Goal: Check status: Check status

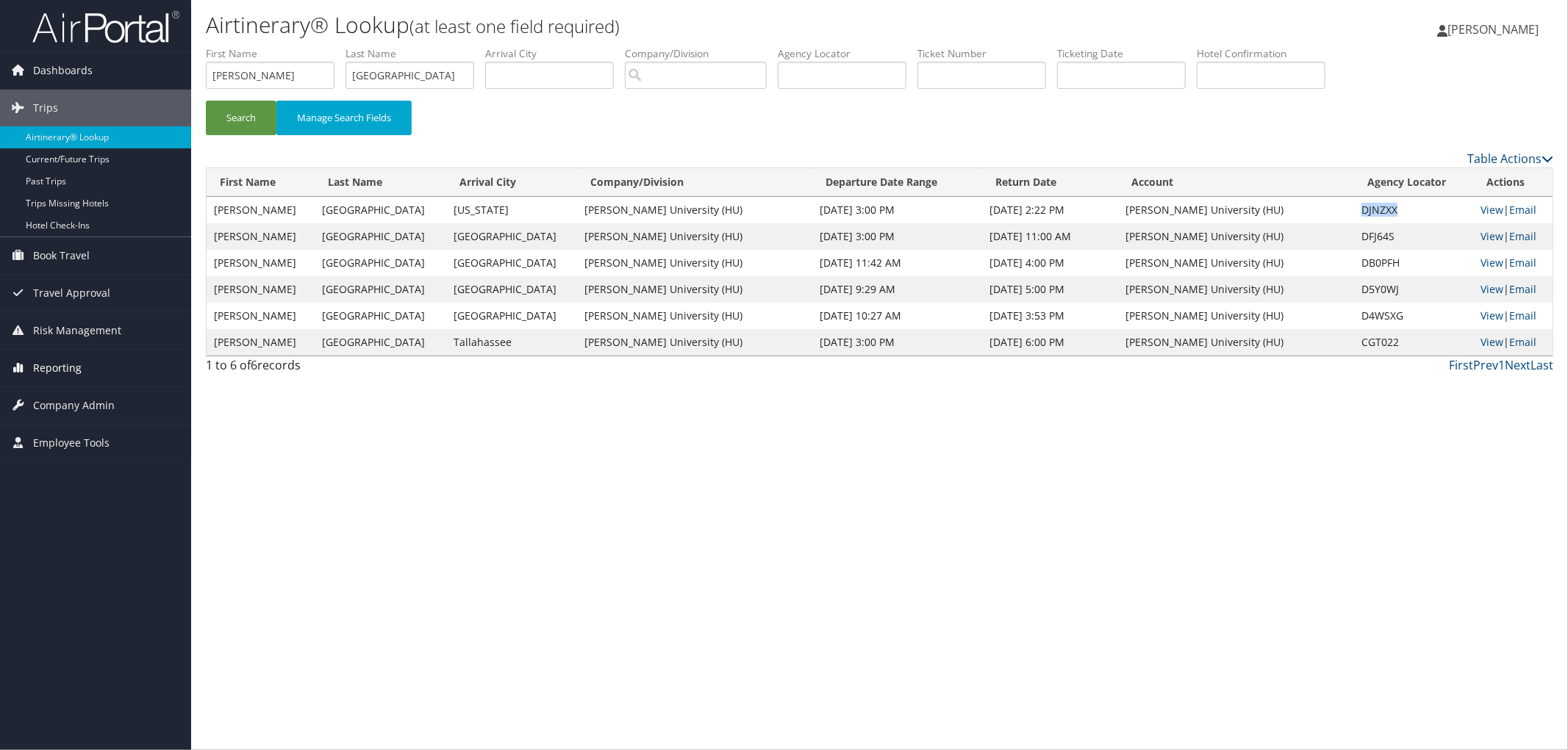
click at [123, 366] on link "Reporting" at bounding box center [95, 368] width 191 height 36
click at [76, 466] on link "Virtual Pay Lookup" at bounding box center [95, 464] width 191 height 22
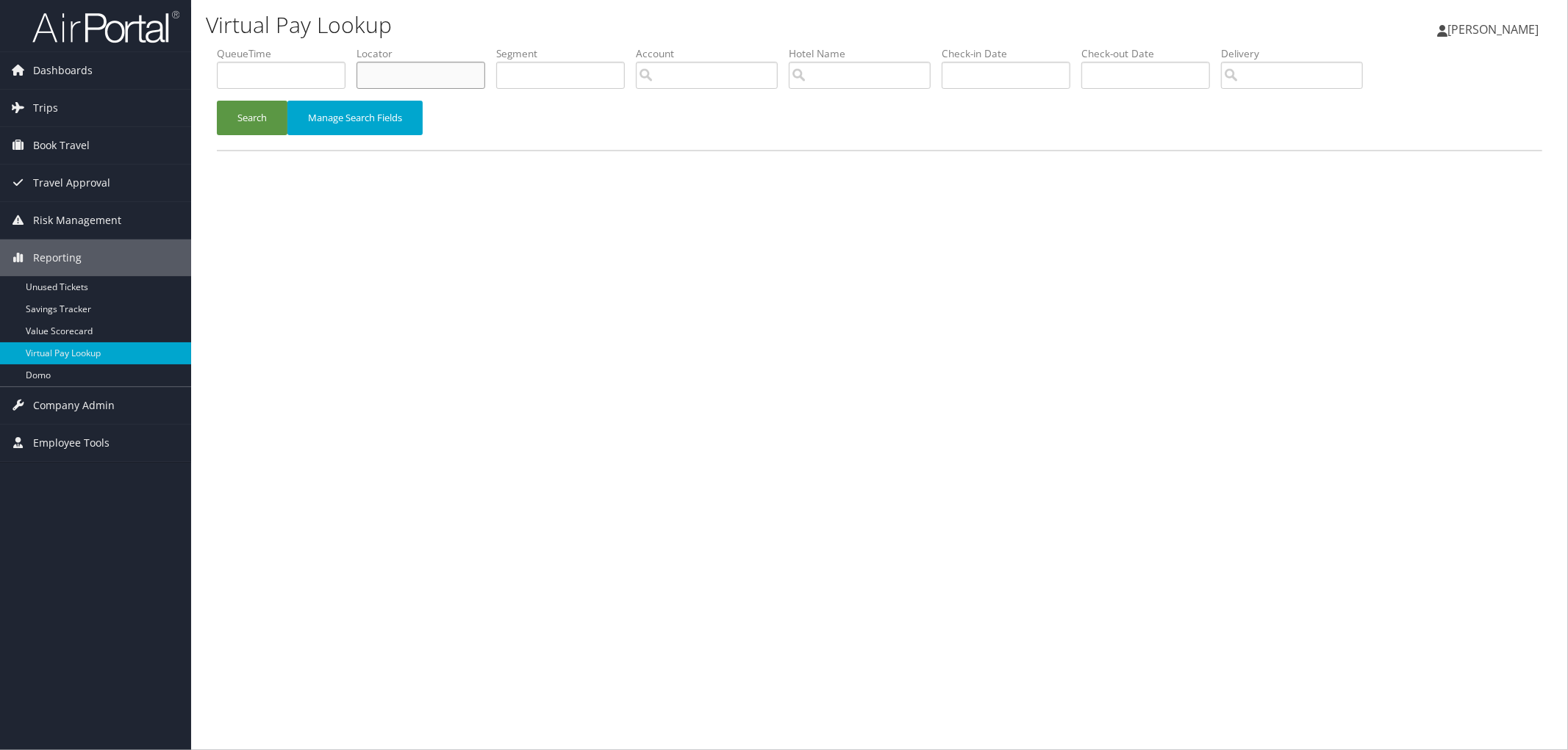
click at [397, 76] on input "text" at bounding box center [420, 75] width 129 height 27
paste input "DJFF6Y"
type input "DJFF6Y"
click at [265, 115] on button "Search" at bounding box center [252, 118] width 71 height 35
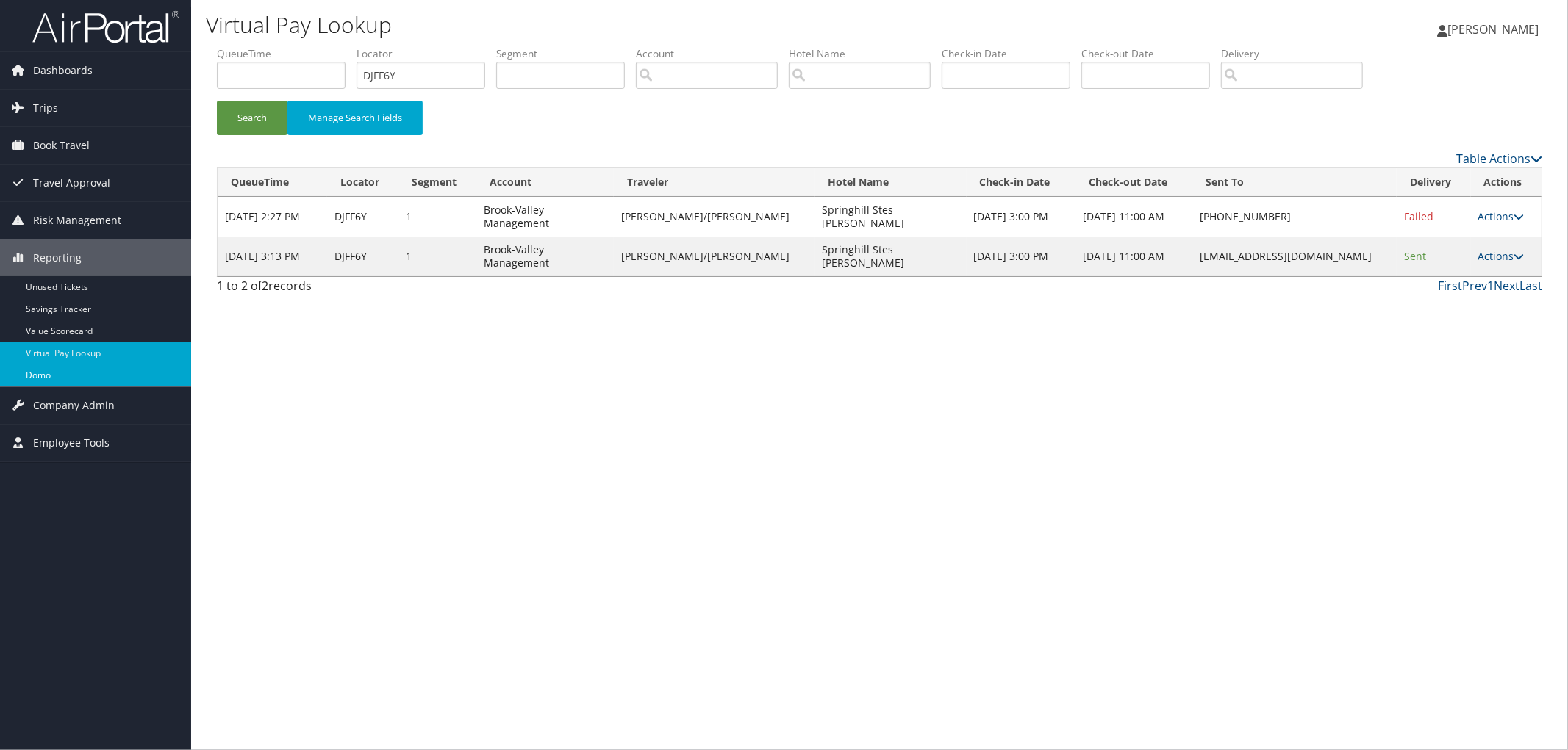
click at [97, 369] on link "Domo" at bounding box center [95, 376] width 191 height 22
